Goal: Task Accomplishment & Management: Manage account settings

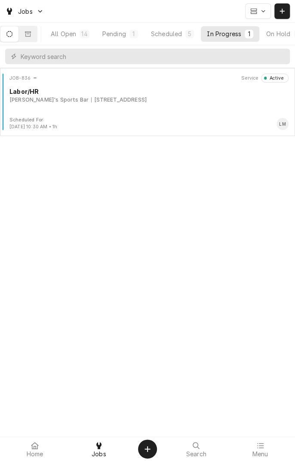
click at [158, 104] on div "JOB-836 Service Active Labor/HR Jay's Sports Bar 1604 Houston Hwy, Victoria, TX…" at bounding box center [147, 95] width 288 height 43
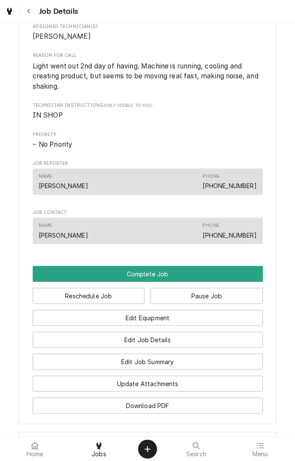
scroll to position [479, 0]
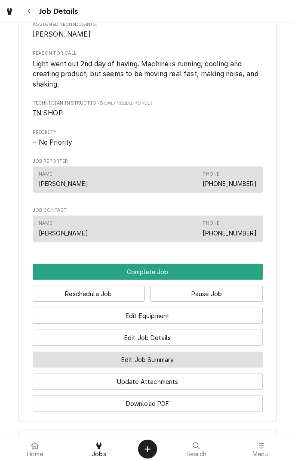
click at [192, 367] on button "Edit Job Summary" at bounding box center [148, 359] width 230 height 16
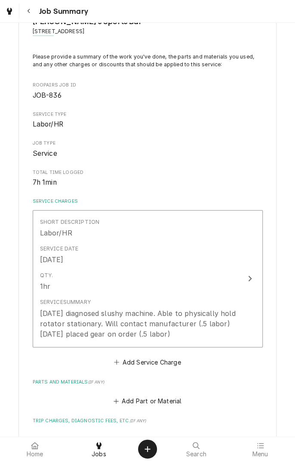
scroll to position [62, 0]
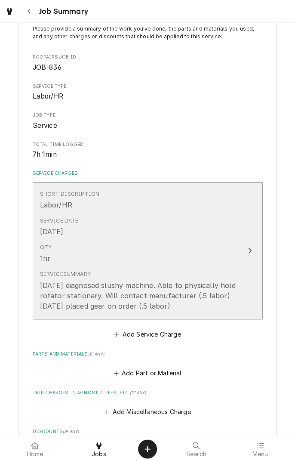
click at [231, 310] on div "8/16/25 diagnosed slushy machine. Able to physically hold rotator stationary. W…" at bounding box center [139, 295] width 198 height 31
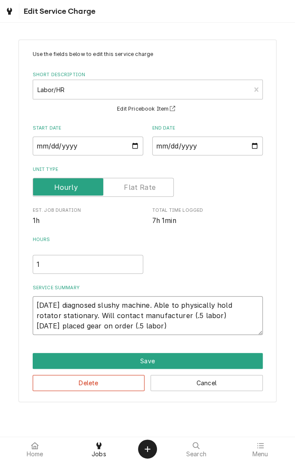
click at [176, 329] on textarea "8/16/25 diagnosed slushy machine. Able to physically hold rotator stationary. W…" at bounding box center [148, 315] width 230 height 39
type textarea "x"
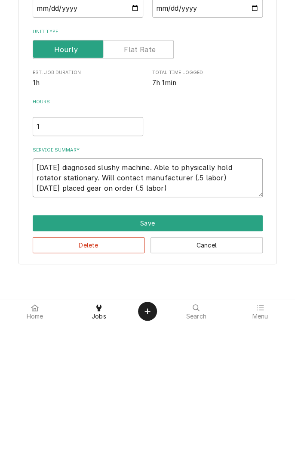
type textarea "8/16/25 diagnosed slushy machine. Able to physically hold rotator stationary. W…"
type textarea "x"
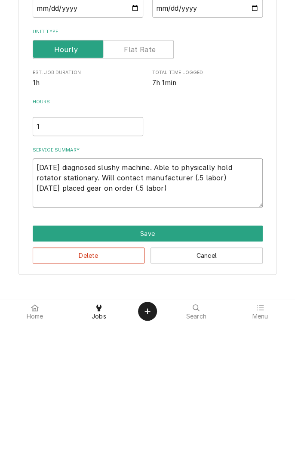
type textarea "8/16/25 diagnosed slushy machine. Able to physically hold rotator stationary. W…"
type textarea "x"
type textarea "8/16/25 diagnosed slushy machine. Able to physically hold rotator stationary. W…"
type textarea "x"
type textarea "8/16/25 diagnosed slushy machine. Able to physically hold rotator stationary. W…"
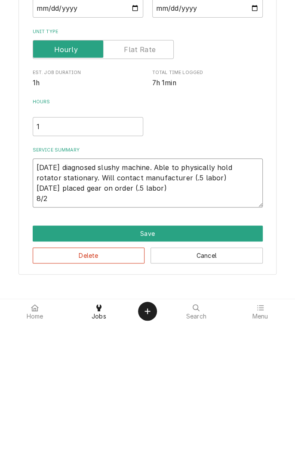
type textarea "x"
type textarea "8/16/25 diagnosed slushy machine. Able to physically hold rotator stationary. W…"
type textarea "x"
type textarea "8/16/25 diagnosed slushy machine. Able to physically hold rotator stationary. W…"
type textarea "x"
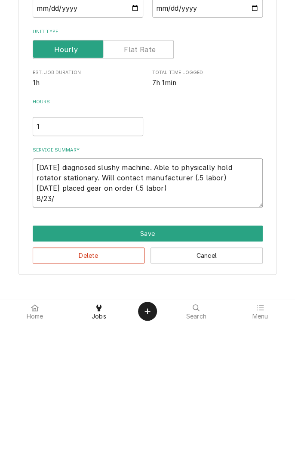
type textarea "8/16/25 diagnosed slushy machine. Able to physically hold rotator stationary. W…"
type textarea "x"
type textarea "8/16/25 diagnosed slushy machine. Able to physically hold rotator stationary. W…"
type textarea "x"
type textarea "8/16/25 diagnosed slushy machine. Able to physically hold rotator stationary. W…"
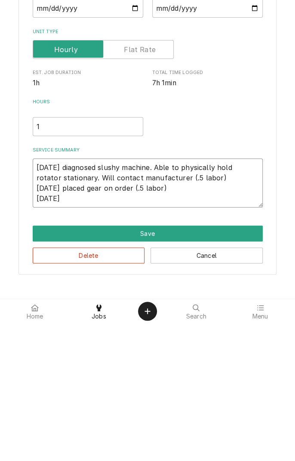
type textarea "x"
type textarea "8/16/25 diagnosed slushy machine. Able to physically hold rotator stationary. W…"
type textarea "x"
type textarea "8/16/25 diagnosed slushy machine. Able to physically hold rotator stationary. W…"
type textarea "x"
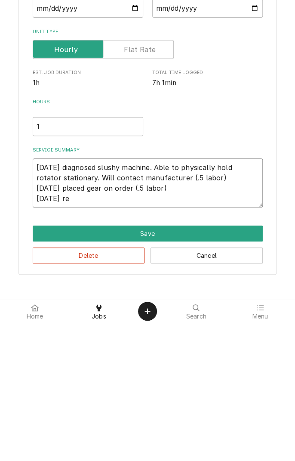
type textarea "8/16/25 diagnosed slushy machine. Able to physically hold rotator stationary. W…"
type textarea "x"
type textarea "8/16/25 diagnosed slushy machine. Able to physically hold rotator stationary. W…"
type textarea "x"
type textarea "8/16/25 diagnosed slushy machine. Able to physically hold rotator stationary. W…"
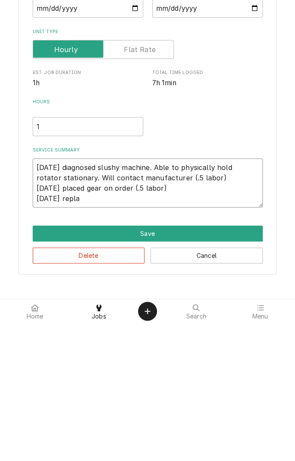
type textarea "x"
type textarea "8/16/25 diagnosed slushy machine. Able to physically hold rotator stationary. W…"
type textarea "x"
type textarea "8/16/25 diagnosed slushy machine. Able to physically hold rotator stationary. W…"
type textarea "x"
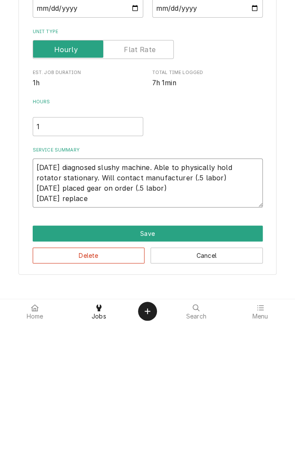
type textarea "8/16/25 diagnosed slushy machine. Able to physically hold rotator stationary. W…"
type textarea "x"
type textarea "8/16/25 diagnosed slushy machine. Able to physically hold rotator stationary. W…"
type textarea "x"
type textarea "8/16/25 diagnosed slushy machine. Able to physically hold rotator stationary. W…"
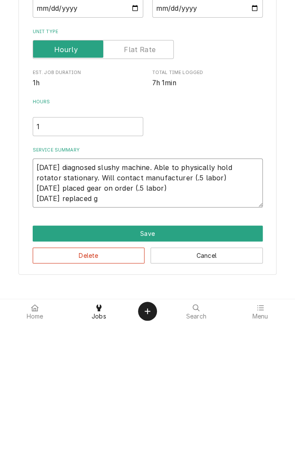
type textarea "x"
type textarea "8/16/25 diagnosed slushy machine. Able to physically hold rotator stationary. W…"
type textarea "x"
type textarea "8/16/25 diagnosed slushy machine. Able to physically hold rotator stationary. W…"
type textarea "x"
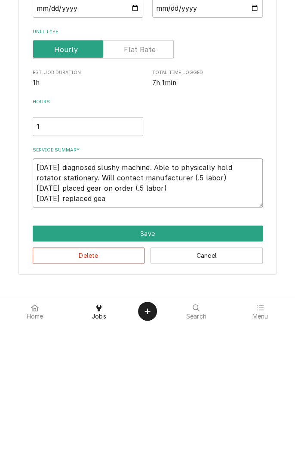
type textarea "8/16/25 diagnosed slushy machine. Able to physically hold rotator stationary. W…"
type textarea "x"
type textarea "8/16/25 diagnosed slushy machine. Able to physically hold rotator stationary. W…"
type textarea "x"
type textarea "8/16/25 diagnosed slushy machine. Able to physically hold rotator stationary. W…"
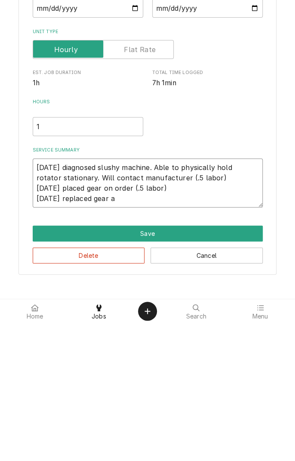
type textarea "x"
type textarea "8/16/25 diagnosed slushy machine. Able to physically hold rotator stationary. W…"
type textarea "x"
type textarea "8/16/25 diagnosed slushy machine. Able to physically hold rotator stationary. W…"
type textarea "x"
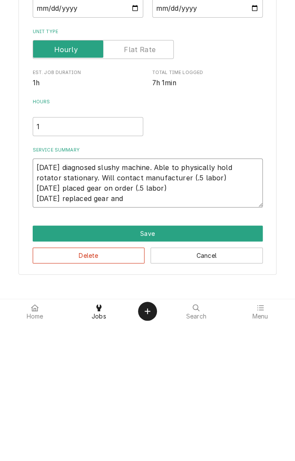
type textarea "8/16/25 diagnosed slushy machine. Able to physically hold rotator stationary. W…"
type textarea "x"
type textarea "8/16/25 diagnosed slushy machine. Able to physically hold rotator stationary. W…"
type textarea "x"
type textarea "8/16/25 diagnosed slushy machine. Able to physically hold rotator stationary. W…"
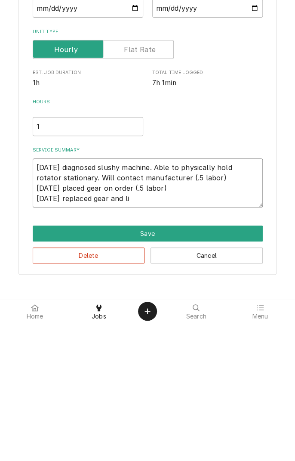
type textarea "x"
type textarea "8/16/25 diagnosed slushy machine. Able to physically hold rotator stationary. W…"
type textarea "x"
type textarea "8/16/25 diagnosed slushy machine. Able to physically hold rotator stationary. W…"
type textarea "x"
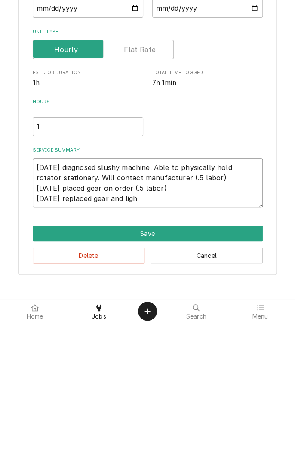
type textarea "8/16/25 diagnosed slushy machine. Able to physically hold rotator stationary. W…"
type textarea "x"
type textarea "8/16/25 diagnosed slushy machine. Able to physically hold rotator stationary. W…"
type textarea "x"
type textarea "8/16/25 diagnosed slushy machine. Able to physically hold rotator stationary. W…"
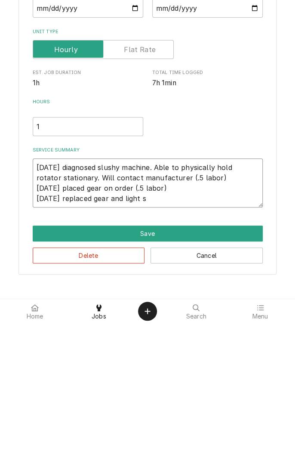
type textarea "x"
type textarea "8/16/25 diagnosed slushy machine. Able to physically hold rotator stationary. W…"
type textarea "x"
type textarea "8/16/25 diagnosed slushy machine. Able to physically hold rotator stationary. W…"
type textarea "x"
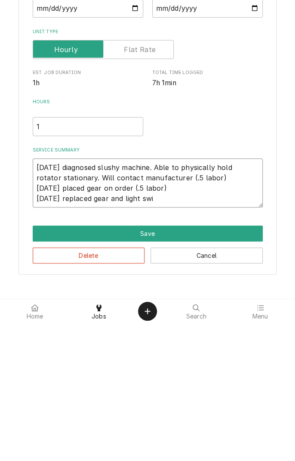
type textarea "8/16/25 diagnosed slushy machine. Able to physically hold rotator stationary. W…"
type textarea "x"
type textarea "8/16/25 diagnosed slushy machine. Able to physically hold rotator stationary. W…"
type textarea "x"
type textarea "8/16/25 diagnosed slushy machine. Able to physically hold rotator stationary. W…"
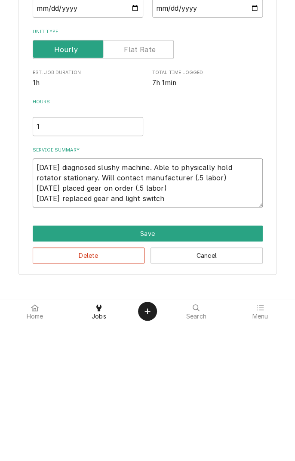
type textarea "x"
type textarea "8/16/25 diagnosed slushy machine. Able to physically hold rotator stationary. W…"
type textarea "x"
type textarea "8/16/25 diagnosed slushy machine. Able to physically hold rotator stationary. W…"
type textarea "x"
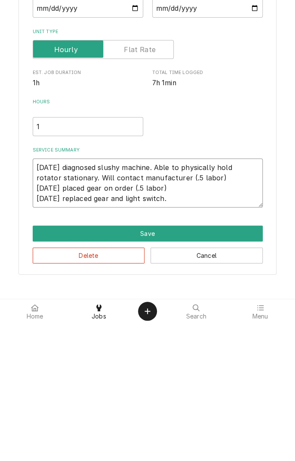
type textarea "8/16/25 diagnosed slushy machine. Able to physically hold rotator stationary. W…"
type textarea "x"
type textarea "8/16/25 diagnosed slushy machine. Able to physically hold rotator stationary. W…"
type textarea "x"
type textarea "8/16/25 diagnosed slushy machine. Able to physically hold rotator stationary. W…"
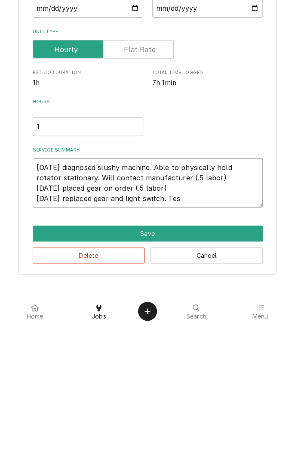
type textarea "x"
type textarea "8/16/25 diagnosed slushy machine. Able to physically hold rotator stationary. W…"
type textarea "x"
type textarea "8/16/25 diagnosed slushy machine. Able to physically hold rotator stationary. W…"
type textarea "x"
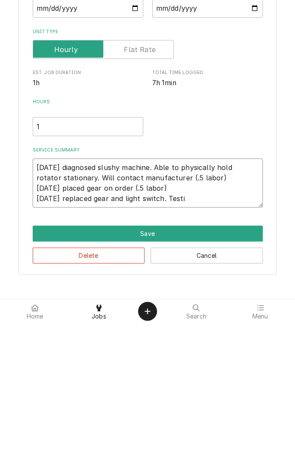
type textarea "8/16/25 diagnosed slushy machine. Able to physically hold rotator stationary. W…"
type textarea "x"
type textarea "8/16/25 diagnosed slushy machine. Able to physically hold rotator stationary. W…"
type textarea "x"
type textarea "8/16/25 diagnosed slushy machine. Able to physically hold rotator stationary. W…"
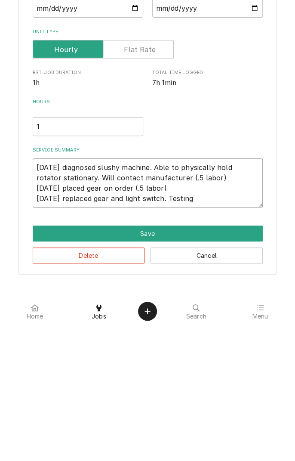
type textarea "x"
type textarea "8/16/25 diagnosed slushy machine. Able to physically hold rotator stationary. W…"
type textarea "x"
type textarea "8/16/25 diagnosed slushy machine. Able to physically hold rotator stationary. W…"
type textarea "x"
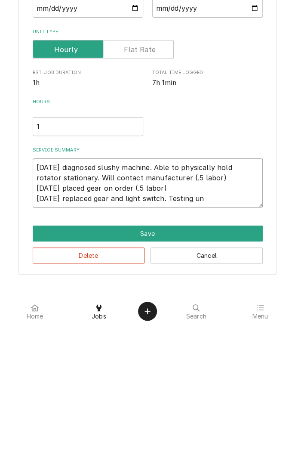
type textarea "8/16/25 diagnosed slushy machine. Able to physically hold rotator stationary. W…"
type textarea "x"
type textarea "8/16/25 diagnosed slushy machine. Able to physically hold rotator stationary. W…"
type textarea "x"
type textarea "8/16/25 diagnosed slushy machine. Able to physically hold rotator stationary. W…"
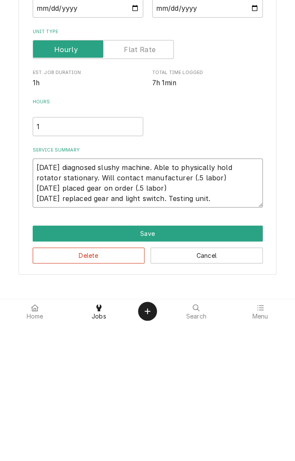
type textarea "x"
type textarea "8/16/25 diagnosed slushy machine. Able to physically hold rotator stationary. W…"
type textarea "x"
type textarea "8/16/25 diagnosed slushy machine. Able to physically hold rotator stationary. W…"
type textarea "x"
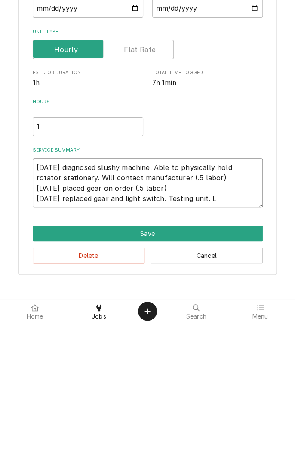
type textarea "8/16/25 diagnosed slushy machine. Able to physically hold rotator stationary. W…"
type textarea "x"
type textarea "8/16/25 diagnosed slushy machine. Able to physically hold rotator stationary. W…"
type textarea "x"
type textarea "8/16/25 diagnosed slushy machine. Able to physically hold rotator stationary. W…"
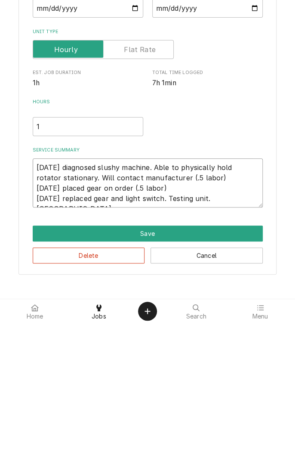
type textarea "x"
type textarea "8/16/25 diagnosed slushy machine. Able to physically hold rotator stationary. W…"
type textarea "x"
type textarea "8/16/25 diagnosed slushy machine. Able to physically hold rotator stationary. W…"
type textarea "x"
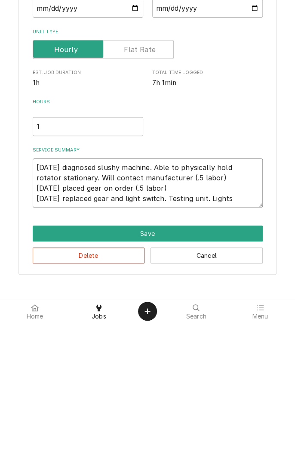
type textarea "8/16/25 diagnosed slushy machine. Able to physically hold rotator stationary. W…"
type textarea "x"
type textarea "8/16/25 diagnosed slushy machine. Able to physically hold rotator stationary. W…"
type textarea "x"
type textarea "8/16/25 diagnosed slushy machine. Able to physically hold rotator stationary. W…"
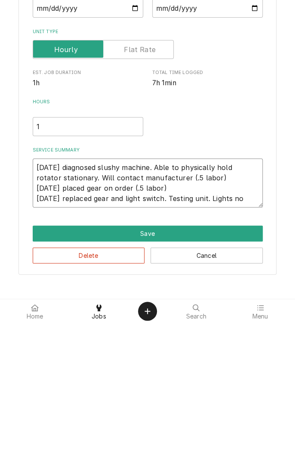
type textarea "x"
type textarea "8/16/25 diagnosed slushy machine. Able to physically hold rotator stationary. W…"
type textarea "x"
type textarea "8/16/25 diagnosed slushy machine. Able to physically hold rotator stationary. W…"
type textarea "x"
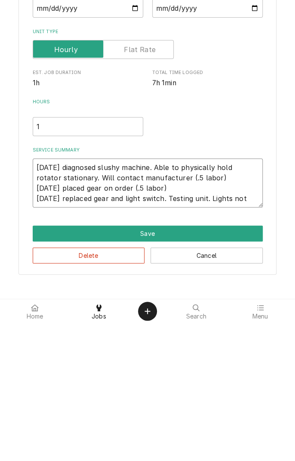
type textarea "8/16/25 diagnosed slushy machine. Able to physically hold rotator stationary. W…"
type textarea "x"
type textarea "8/16/25 diagnosed slushy machine. Able to physically hold rotator stationary. W…"
type textarea "x"
type textarea "8/16/25 diagnosed slushy machine. Able to physically hold rotator stationary. W…"
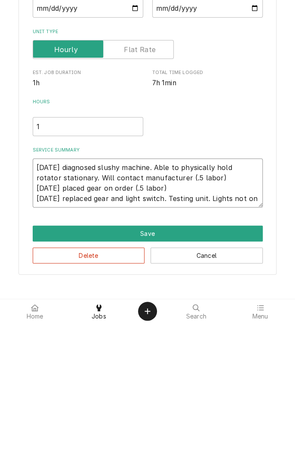
type textarea "x"
type textarea "8/16/25 diagnosed slushy machine. Able to physically hold rotator stationary. W…"
type textarea "x"
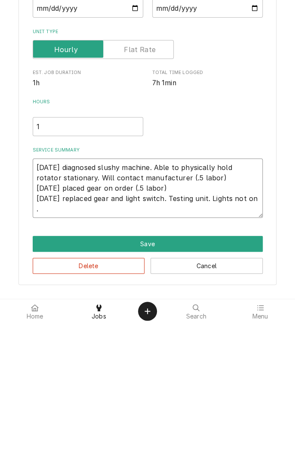
type textarea "8/16/25 diagnosed slushy machine. Able to physically hold rotator stationary. W…"
type textarea "x"
type textarea "8/16/25 diagnosed slushy machine. Able to physically hold rotator stationary. W…"
type textarea "x"
type textarea "8/16/25 diagnosed slushy machine. Able to physically hold rotator stationary. W…"
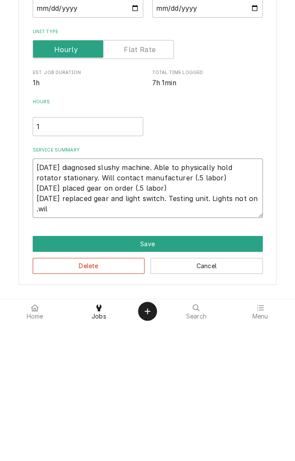
type textarea "x"
type textarea "8/16/25 diagnosed slushy machine. Able to physically hold rotator stationary. W…"
type textarea "x"
type textarea "8/16/25 diagnosed slushy machine. Able to physically hold rotator stationary. W…"
type textarea "x"
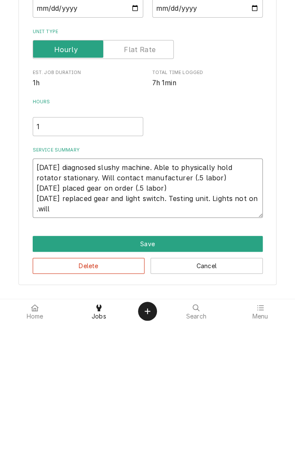
type textarea "8/16/25 diagnosed slushy machine. Able to physically hold rotator stationary. W…"
type textarea "x"
type textarea "8/16/25 diagnosed slushy machine. Able to physically hold rotator stationary. W…"
type textarea "x"
type textarea "8/16/25 diagnosed slushy machine. Able to physically hold rotator stationary. W…"
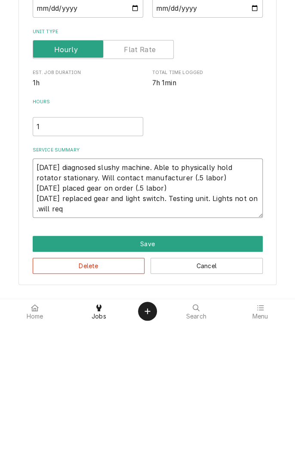
type textarea "x"
type textarea "8/16/25 diagnosed slushy machine. Able to physically hold rotator stationary. W…"
type textarea "x"
type textarea "8/16/25 diagnosed slushy machine. Able to physically hold rotator stationary. W…"
type textarea "x"
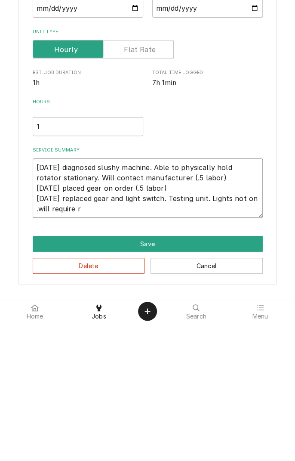
type textarea "8/16/25 diagnosed slushy machine. Able to physically hold rotator stationary. W…"
type textarea "x"
type textarea "8/16/25 diagnosed slushy machine. Able to physically hold rotator stationary. W…"
type textarea "x"
type textarea "8/16/25 diagnosed slushy machine. Able to physically hold rotator stationary. W…"
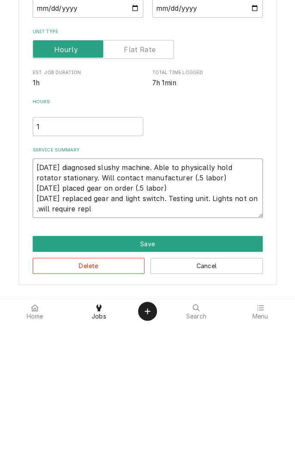
type textarea "x"
type textarea "8/16/25 diagnosed slushy machine. Able to physically hold rotator stationary. W…"
type textarea "x"
type textarea "8/16/25 diagnosed slushy machine. Able to physically hold rotator stationary. W…"
type textarea "x"
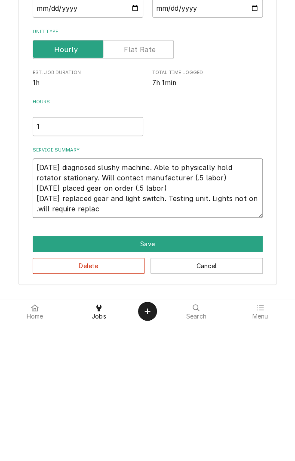
type textarea "8/16/25 diagnosed slushy machine. Able to physically hold rotator stationary. W…"
type textarea "x"
type textarea "8/16/25 diagnosed slushy machine. Able to physically hold rotator stationary. W…"
type textarea "x"
type textarea "8/16/25 diagnosed slushy machine. Able to physically hold rotator stationary. W…"
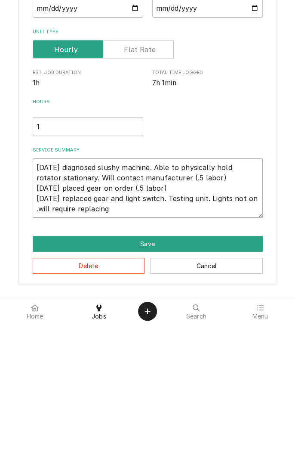
type textarea "x"
type textarea "8/16/25 diagnosed slushy machine. Able to physically hold rotator stationary. W…"
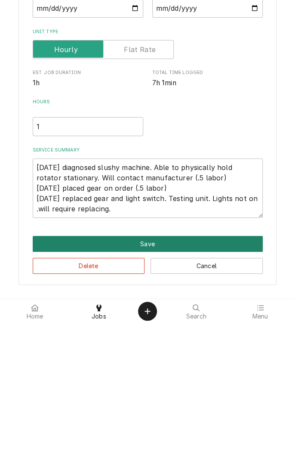
click at [161, 384] on button "Save" at bounding box center [148, 382] width 230 height 16
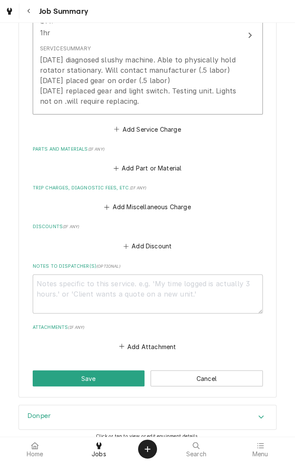
scroll to position [336, 0]
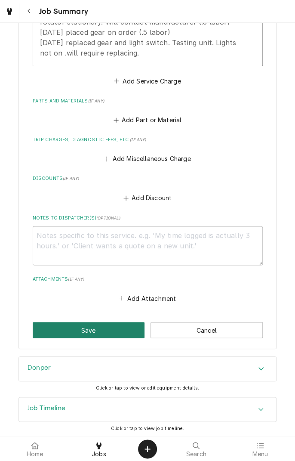
click at [92, 332] on button "Save" at bounding box center [89, 330] width 112 height 16
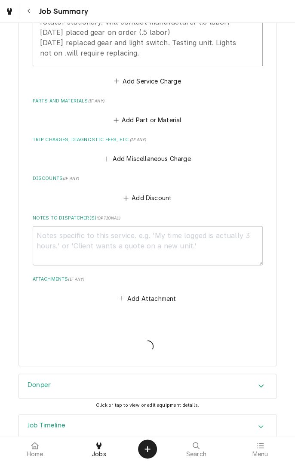
type textarea "x"
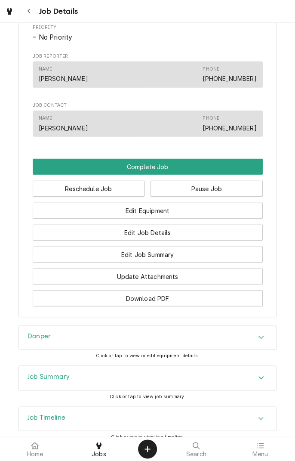
scroll to position [593, 0]
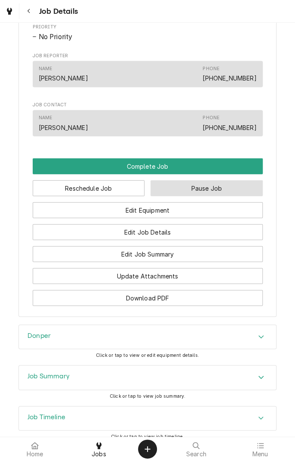
click at [210, 196] on button "Pause Job" at bounding box center [207, 188] width 112 height 16
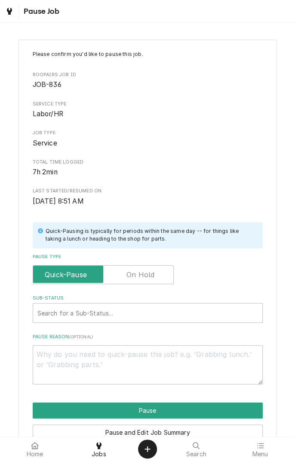
click at [143, 274] on label "Pause Type" at bounding box center [103, 274] width 141 height 19
click at [143, 274] on input "Pause Type" at bounding box center [103, 274] width 133 height 19
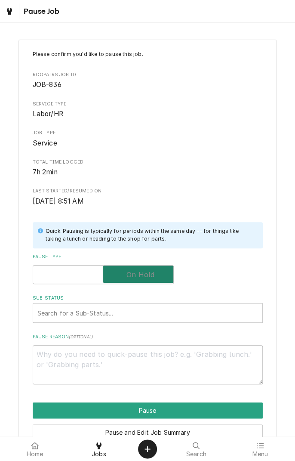
checkbox input "true"
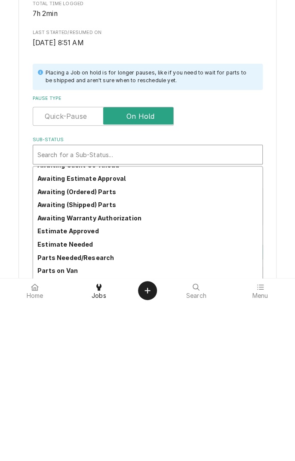
scroll to position [42, 0]
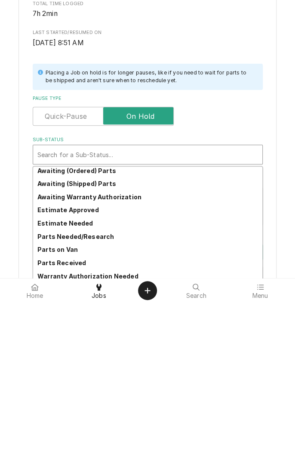
click at [106, 397] on strong "Parts Needed/Research" at bounding box center [75, 394] width 77 height 7
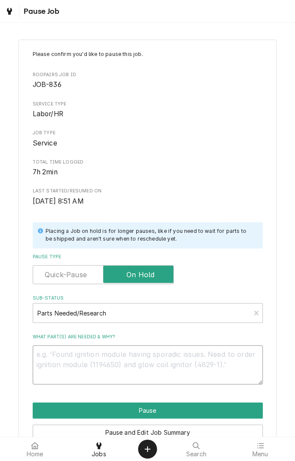
click at [133, 365] on textarea "What part(s) are needed & why?" at bounding box center [148, 364] width 230 height 39
type textarea "x"
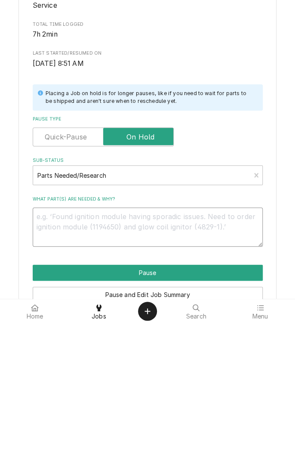
type textarea "T"
type textarea "x"
type textarea "Te"
type textarea "x"
type textarea "Tes"
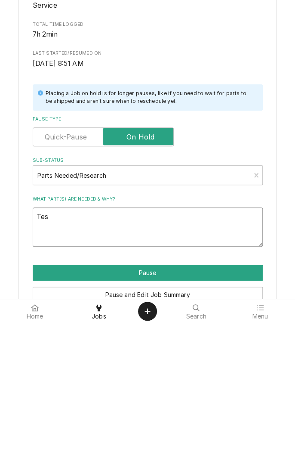
type textarea "x"
type textarea "Test"
type textarea "x"
type textarea "Testi"
type textarea "x"
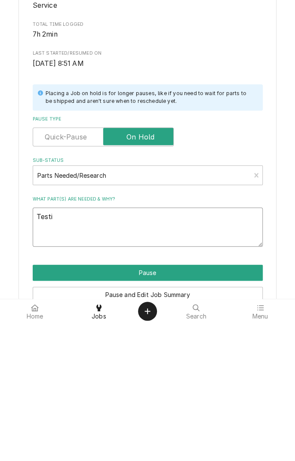
type textarea "Testin"
type textarea "x"
type textarea "Testing"
type textarea "x"
type textarea "Testing"
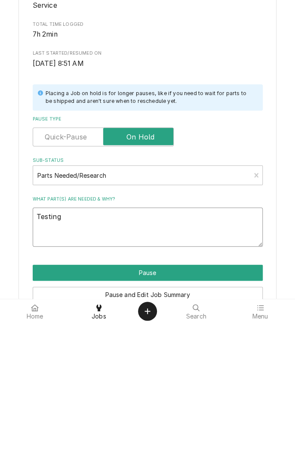
type textarea "x"
type textarea "Testing u"
type textarea "x"
type textarea "Testing un"
type textarea "x"
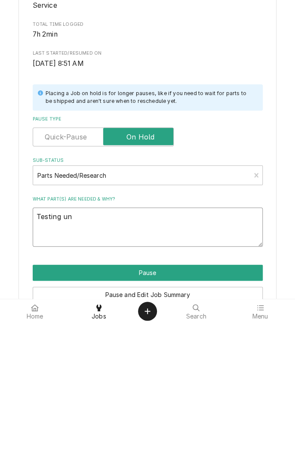
type textarea "Testing und"
type textarea "x"
type textarea "Testing unde"
type textarea "x"
type textarea "Testing under"
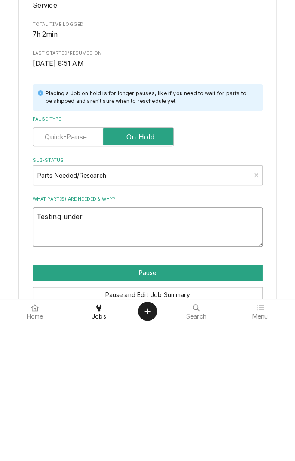
type textarea "x"
type textarea "Testing under"
type textarea "x"
type textarea "Testing under o"
type textarea "x"
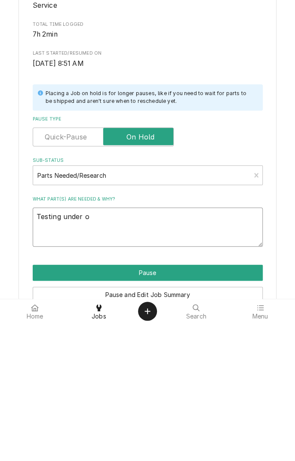
type textarea "Testing under ob"
type textarea "x"
type textarea "Testing under obs"
type textarea "x"
type textarea "Testing under obse"
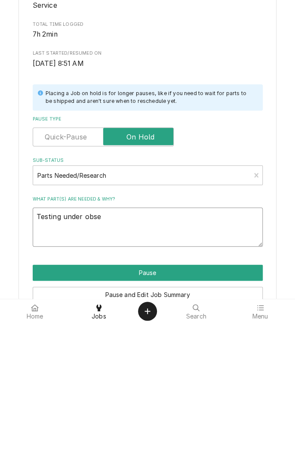
type textarea "x"
type textarea "Testing under obser"
type textarea "x"
type textarea "Testing under observation"
type textarea "x"
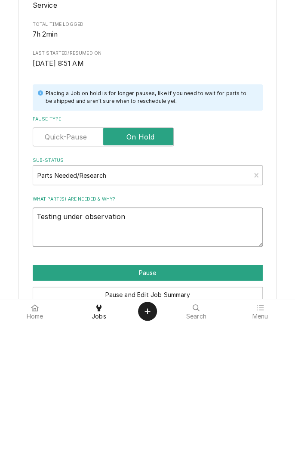
type textarea "Testing under observation"
click at [177, 412] on button "Pause" at bounding box center [148, 410] width 230 height 16
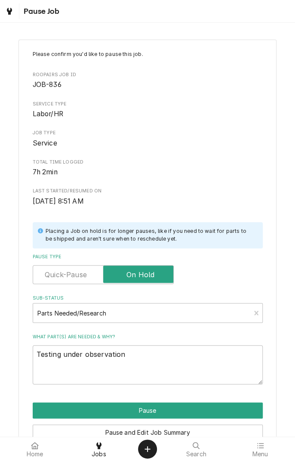
type textarea "x"
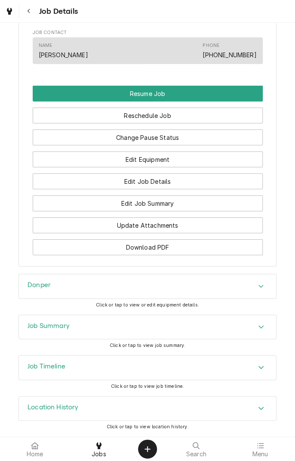
scroll to position [743, 0]
click at [183, 210] on button "Edit Job Summary" at bounding box center [148, 203] width 230 height 16
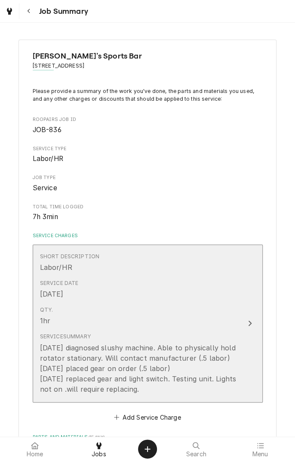
click at [238, 321] on button "Short Description Labor/HR Service Date [DATE] Qty. 1hr Service Summary [DATE] …" at bounding box center [148, 323] width 230 height 158
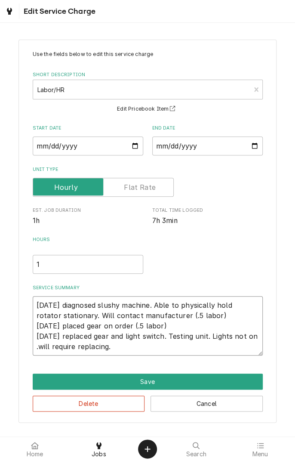
click at [137, 350] on textarea "[DATE] diagnosed slushy machine. Able to physically hold rotator stationary. Wi…" at bounding box center [148, 325] width 230 height 59
type textarea "x"
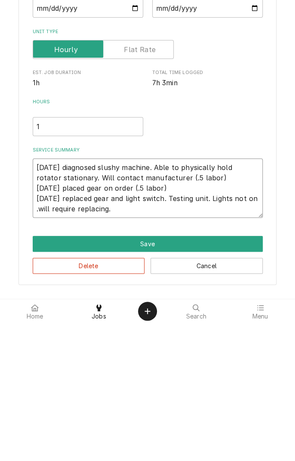
type textarea "[DATE] diagnosed slushy machine. Able to physically hold rotator stationary. Wi…"
type textarea "x"
type textarea "[DATE] diagnosed slushy machine. Able to physically hold rotator stationary. Wi…"
type textarea "x"
type textarea "[DATE] diagnosed slushy machine. Able to physically hold rotator stationary. Wi…"
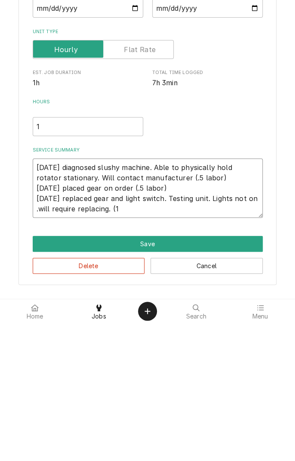
type textarea "x"
type textarea "[DATE] diagnosed slushy machine. Able to physically hold rotator stationary. Wi…"
type textarea "x"
type textarea "8/16/25 diagnosed slushy machine. Able to physically hold rotator stationary. W…"
type textarea "x"
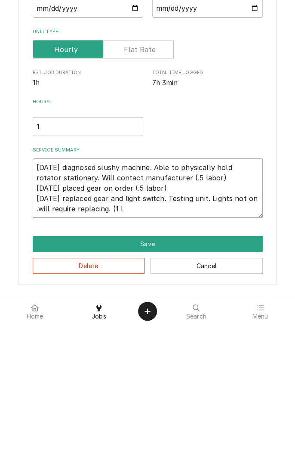
type textarea "8/16/25 diagnosed slushy machine. Able to physically hold rotator stationary. W…"
type textarea "x"
type textarea "8/16/25 diagnosed slushy machine. Able to physically hold rotator stationary. W…"
type textarea "x"
type textarea "8/16/25 diagnosed slushy machine. Able to physically hold rotator stationary. W…"
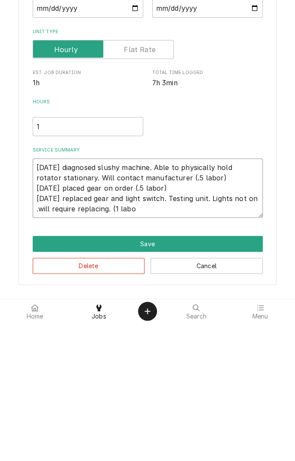
type textarea "x"
type textarea "8/16/25 diagnosed slushy machine. Able to physically hold rotator stationary. W…"
type textarea "x"
type textarea "[DATE] diagnosed slushy machine. Able to physically hold rotator stationary. Wi…"
type textarea "x"
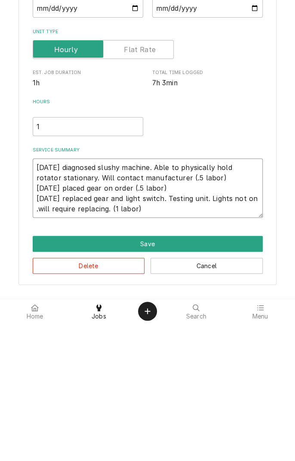
type textarea "[DATE] diagnosed slushy machine. Able to physically hold rotator stationary. Wi…"
click at [62, 267] on input "1" at bounding box center [88, 264] width 111 height 19
type textarea "x"
type input "2"
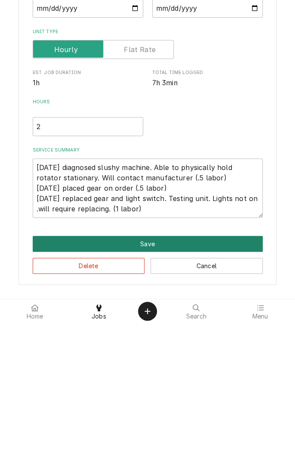
click at [169, 384] on button "Save" at bounding box center [148, 382] width 230 height 16
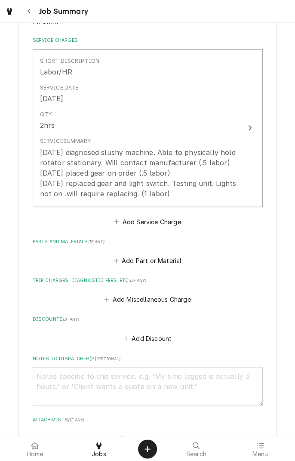
scroll to position [336, 0]
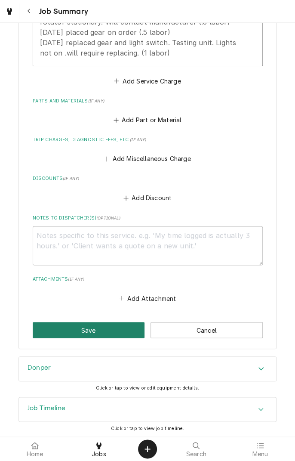
click at [97, 332] on button "Save" at bounding box center [89, 330] width 112 height 16
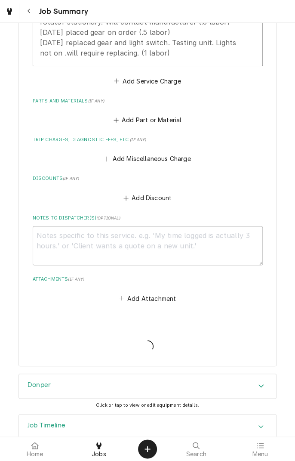
type textarea "x"
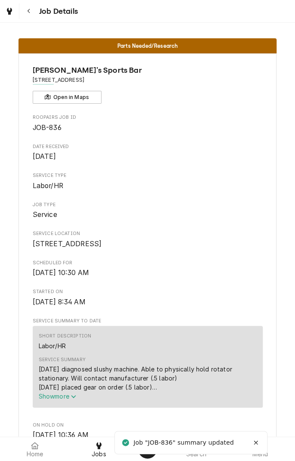
click at [28, 11] on icon "Navigate back" at bounding box center [29, 11] width 4 height 6
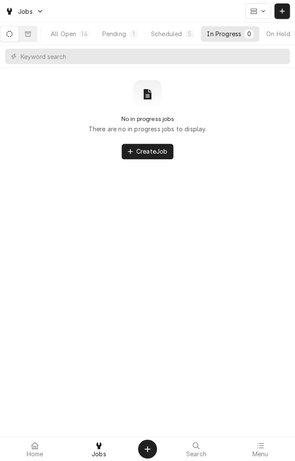
click at [76, 38] on div "All Open" at bounding box center [63, 33] width 25 height 9
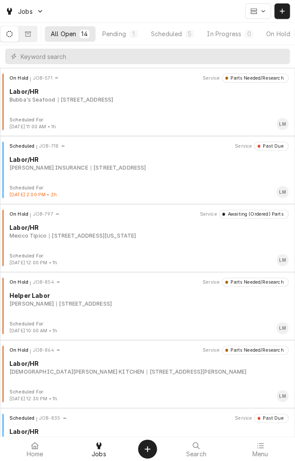
click at [188, 38] on button "Scheduled 5" at bounding box center [172, 33] width 55 height 15
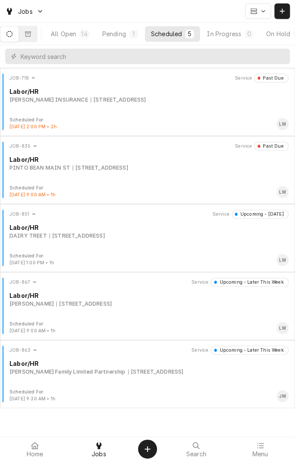
click at [166, 181] on div "JOB-835 Service Past Due Labor/[PERSON_NAME] [PERSON_NAME] MAIN [GEOGRAPHIC_DAT…" at bounding box center [147, 163] width 288 height 43
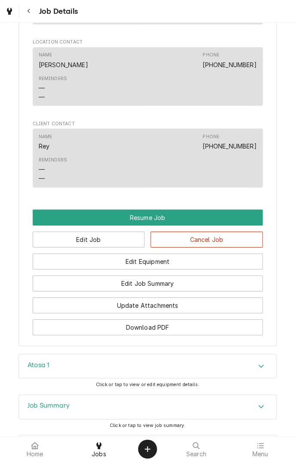
scroll to position [710, 0]
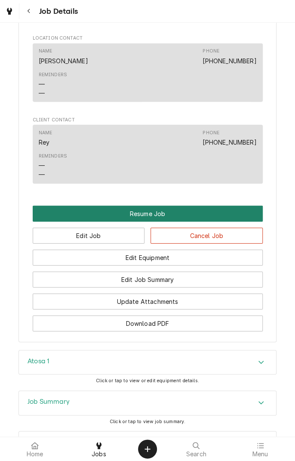
click at [183, 222] on button "Resume Job" at bounding box center [148, 214] width 230 height 16
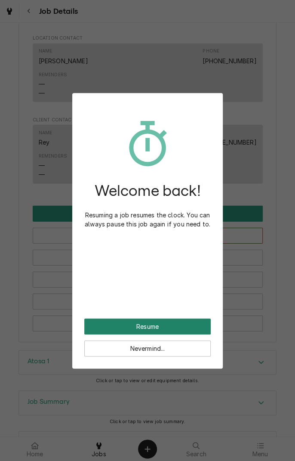
click at [171, 327] on button "Resume" at bounding box center [147, 326] width 127 height 16
